Goal: Task Accomplishment & Management: Manage account settings

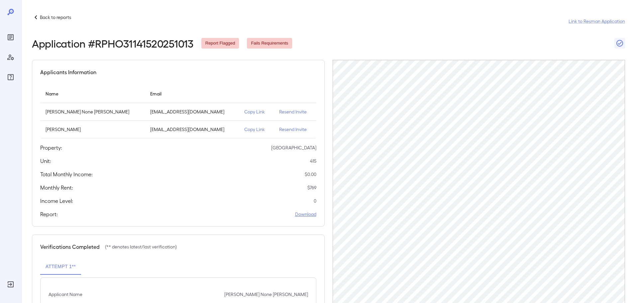
click at [307, 213] on link "Download" at bounding box center [305, 214] width 21 height 7
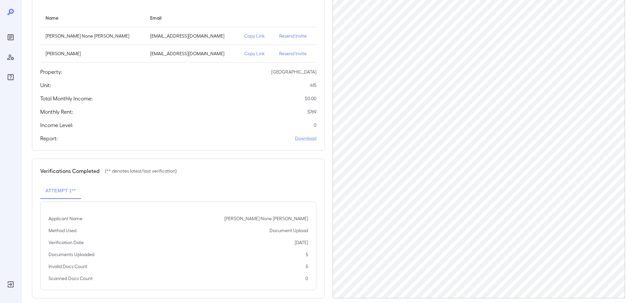
scroll to position [84, 0]
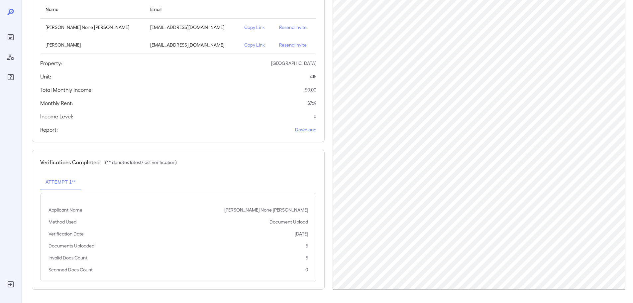
click at [64, 183] on button "Attempt 1**" at bounding box center [60, 182] width 41 height 16
drag, startPoint x: 70, startPoint y: 180, endPoint x: 67, endPoint y: 182, distance: 3.6
click at [70, 180] on button "Attempt 1**" at bounding box center [60, 182] width 41 height 16
click at [298, 258] on div "Invalid Docs Count 5" at bounding box center [179, 257] width 260 height 7
click at [281, 239] on div "Applicant Name Maribel None Gomez Method Used Document Upload Verification Date…" at bounding box center [178, 237] width 276 height 88
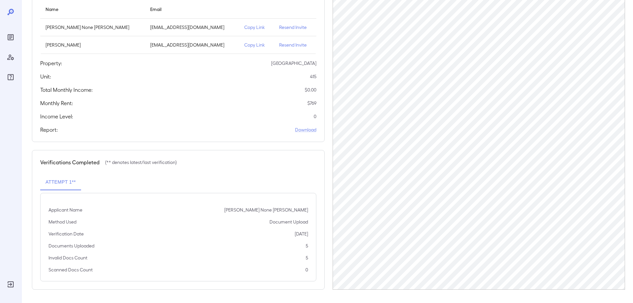
click at [78, 259] on p "Invalid Docs Count" at bounding box center [68, 257] width 39 height 7
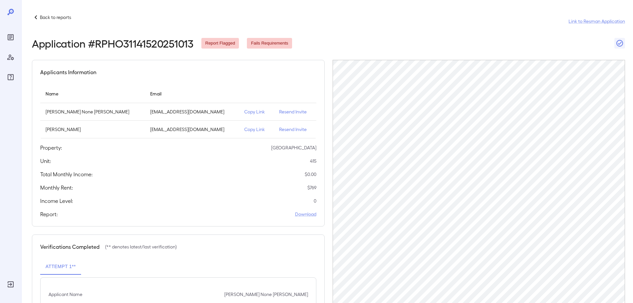
click at [244, 112] on p "Copy Link" at bounding box center [256, 111] width 24 height 7
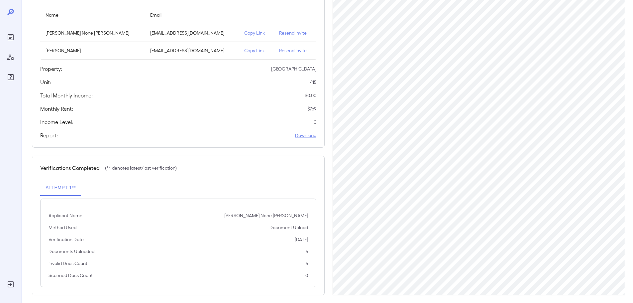
scroll to position [84, 0]
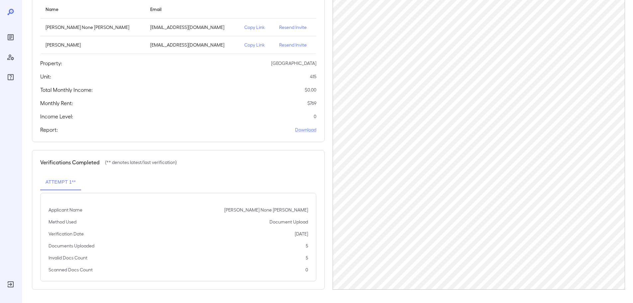
drag, startPoint x: 77, startPoint y: 182, endPoint x: 59, endPoint y: 186, distance: 17.9
click at [71, 183] on button "Attempt 1**" at bounding box center [60, 182] width 41 height 16
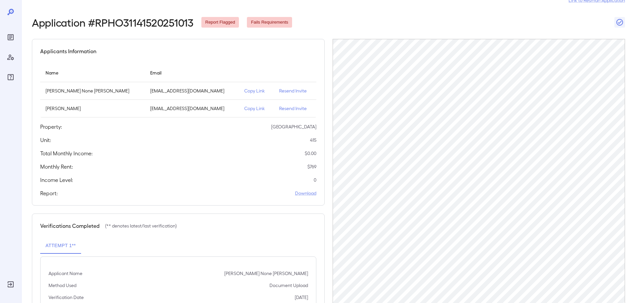
scroll to position [18, 0]
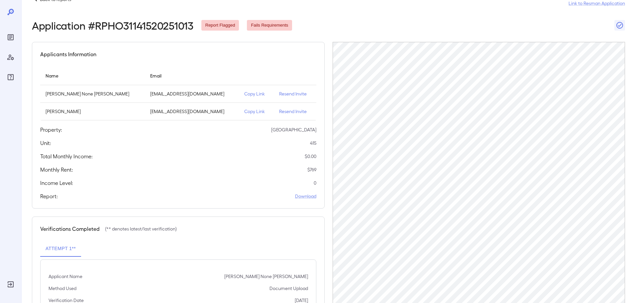
click at [284, 94] on p "Resend Invite" at bounding box center [295, 93] width 32 height 7
click at [244, 93] on p "Copy Link" at bounding box center [256, 93] width 24 height 7
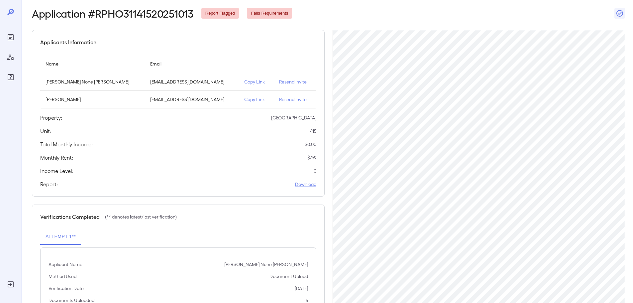
scroll to position [0, 0]
